Goal: Transaction & Acquisition: Purchase product/service

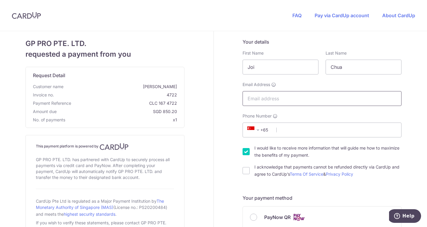
click at [303, 97] on input "Email Address" at bounding box center [322, 98] width 159 height 15
type input "[EMAIL_ADDRESS][DOMAIN_NAME]"
click at [296, 127] on input "Phone Number" at bounding box center [322, 130] width 159 height 15
type input "93681547"
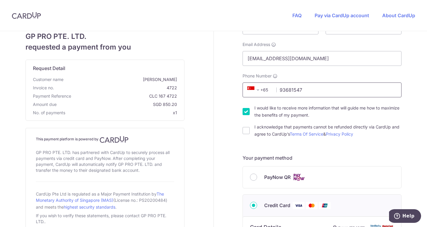
scroll to position [40, 0]
click at [251, 129] on div "I acknowledge that payments cannot be refunded directly via CardUp and agree to…" at bounding box center [322, 130] width 159 height 14
click at [244, 129] on input "I acknowledge that payments cannot be refunded directly via CardUp and agree to…" at bounding box center [246, 130] width 7 height 7
checkbox input "true"
click at [245, 108] on input "I would like to receive more information that will guide me how to maximize the…" at bounding box center [246, 111] width 7 height 7
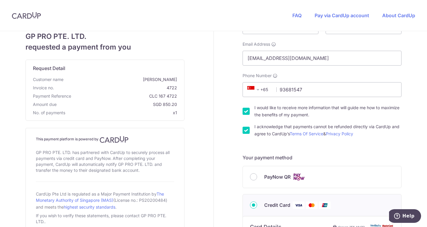
checkbox input "false"
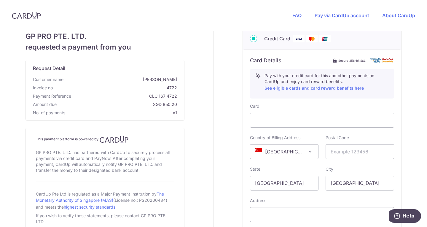
scroll to position [207, 0]
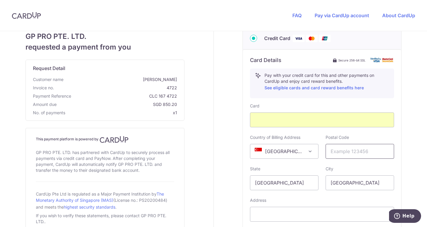
click at [348, 156] on input "text" at bounding box center [360, 151] width 69 height 15
type input "238871"
type input "[STREET_ADDRESS]"
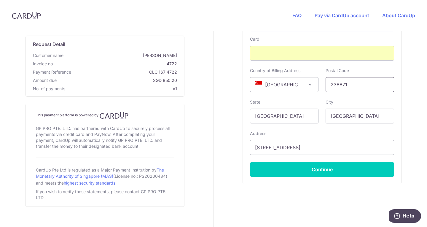
scroll to position [275, 0]
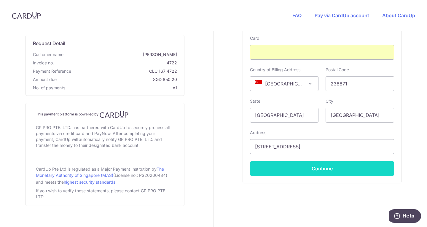
click at [332, 166] on button "Continue" at bounding box center [322, 168] width 144 height 15
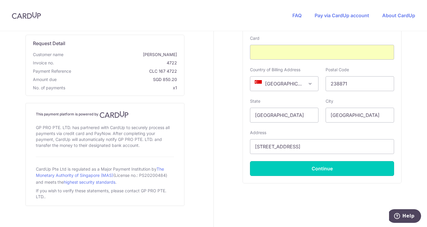
type input "**** 9888"
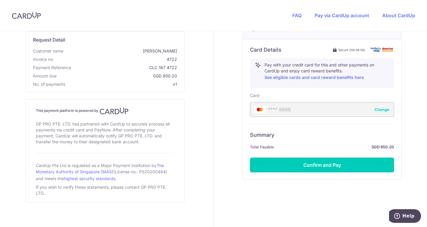
scroll to position [221, 0]
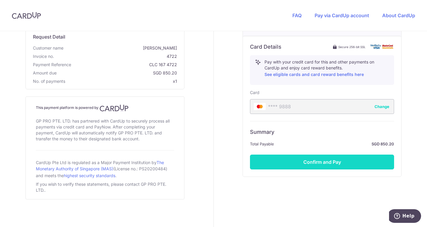
click at [326, 165] on button "Confirm and Pay" at bounding box center [322, 162] width 144 height 15
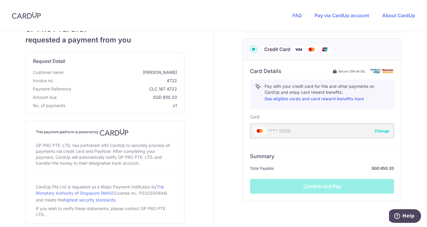
scroll to position [197, 0]
